Goal: Leave review/rating: Leave review/rating

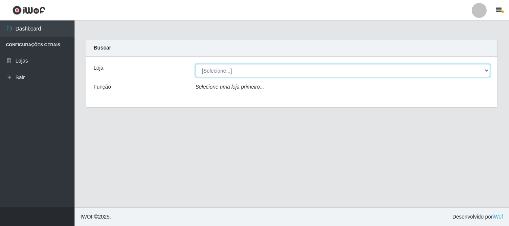
click at [486, 71] on select "[Selecione...] Nordestão - Alecrim" at bounding box center [343, 70] width 295 height 13
select select "453"
click at [196, 64] on select "[Selecione...] Nordestão - Alecrim" at bounding box center [343, 70] width 295 height 13
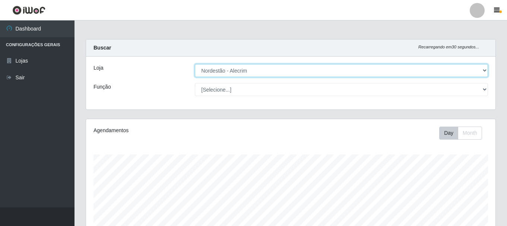
scroll to position [155, 409]
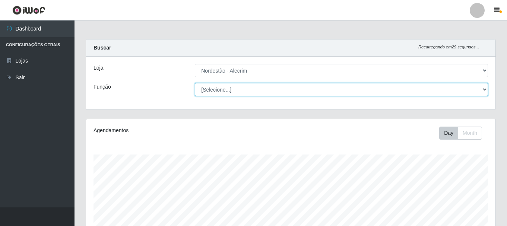
click at [480, 88] on select "[Selecione...] Balconista + Balconista de Padaria Balconista de Padaria ++ Emba…" at bounding box center [341, 89] width 293 height 13
select select "71"
click at [195, 83] on select "[Selecione...] Balconista + Balconista de Padaria Balconista de Padaria ++ Emba…" at bounding box center [341, 89] width 293 height 13
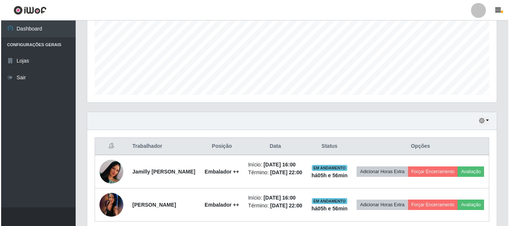
scroll to position [213, 0]
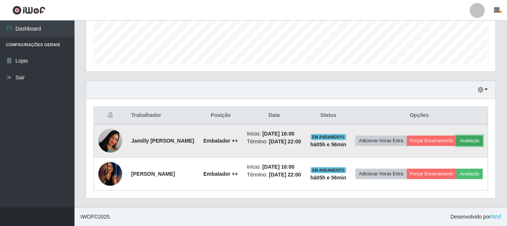
click at [456, 140] on button "Avaliação" at bounding box center [469, 141] width 26 height 10
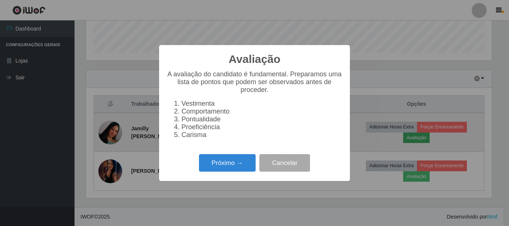
scroll to position [155, 406]
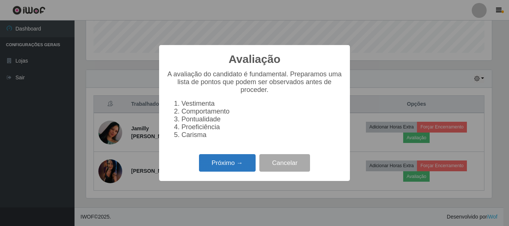
click at [236, 169] on button "Próximo →" at bounding box center [227, 163] width 57 height 18
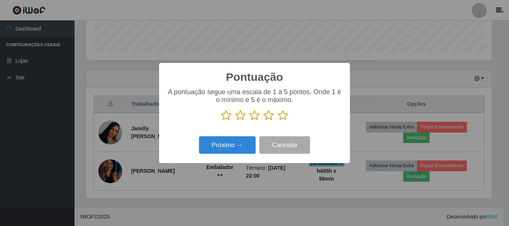
click at [284, 118] on icon at bounding box center [282, 115] width 10 height 11
click at [277, 121] on input "radio" at bounding box center [277, 121] width 0 height 0
click at [221, 133] on div "Pontuação × A pontuação segue uma escala de 1 à 5 pontos. Onde 1 é o mínimo e 5…" at bounding box center [254, 113] width 191 height 100
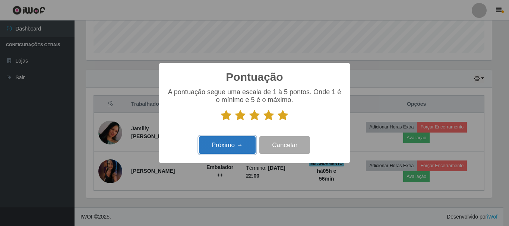
click at [222, 144] on button "Próximo →" at bounding box center [227, 145] width 57 height 18
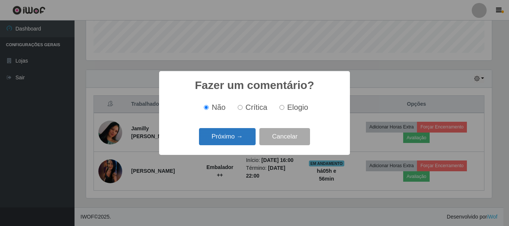
click at [232, 140] on button "Próximo →" at bounding box center [227, 137] width 57 height 18
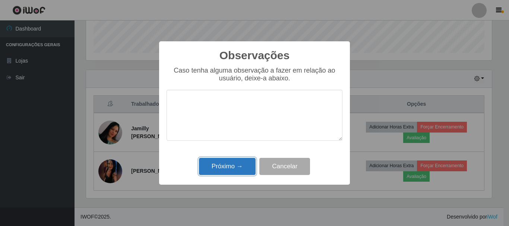
click at [238, 164] on button "Próximo →" at bounding box center [227, 167] width 57 height 18
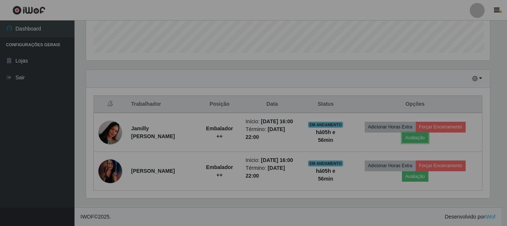
scroll to position [155, 409]
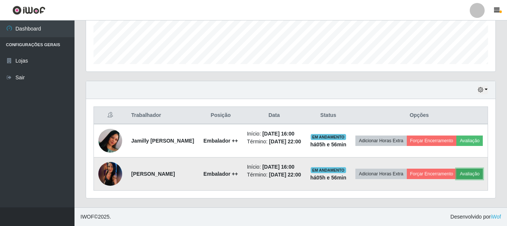
click at [456, 177] on button "Avaliação" at bounding box center [469, 174] width 26 height 10
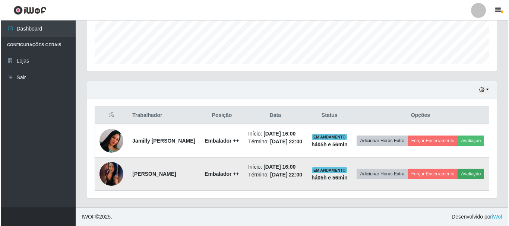
scroll to position [155, 406]
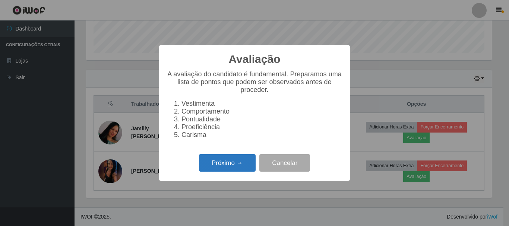
click at [228, 162] on button "Próximo →" at bounding box center [227, 163] width 57 height 18
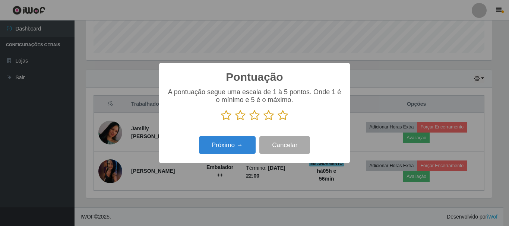
scroll to position [372325, 372074]
click at [282, 117] on icon at bounding box center [282, 115] width 10 height 11
click at [277, 121] on input "radio" at bounding box center [277, 121] width 0 height 0
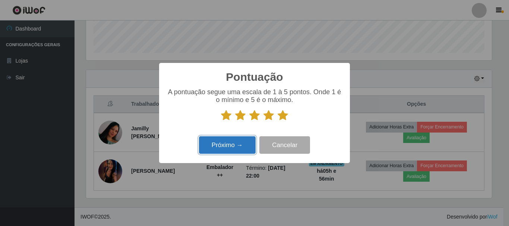
click at [228, 146] on button "Próximo →" at bounding box center [227, 145] width 57 height 18
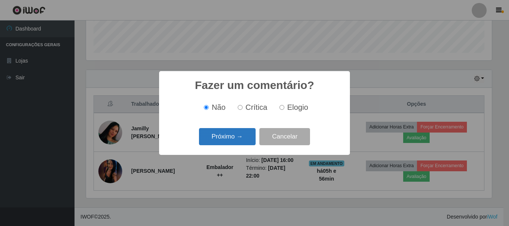
click at [228, 143] on button "Próximo →" at bounding box center [227, 137] width 57 height 18
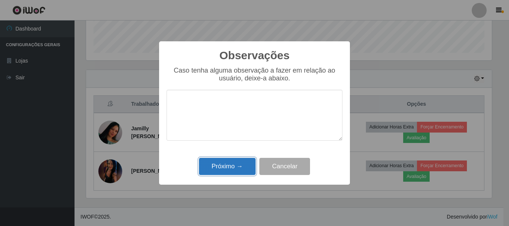
click at [232, 166] on button "Próximo →" at bounding box center [227, 167] width 57 height 18
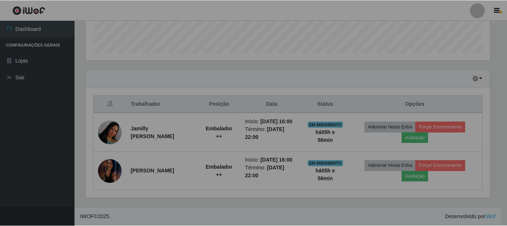
scroll to position [155, 409]
